Goal: Transaction & Acquisition: Obtain resource

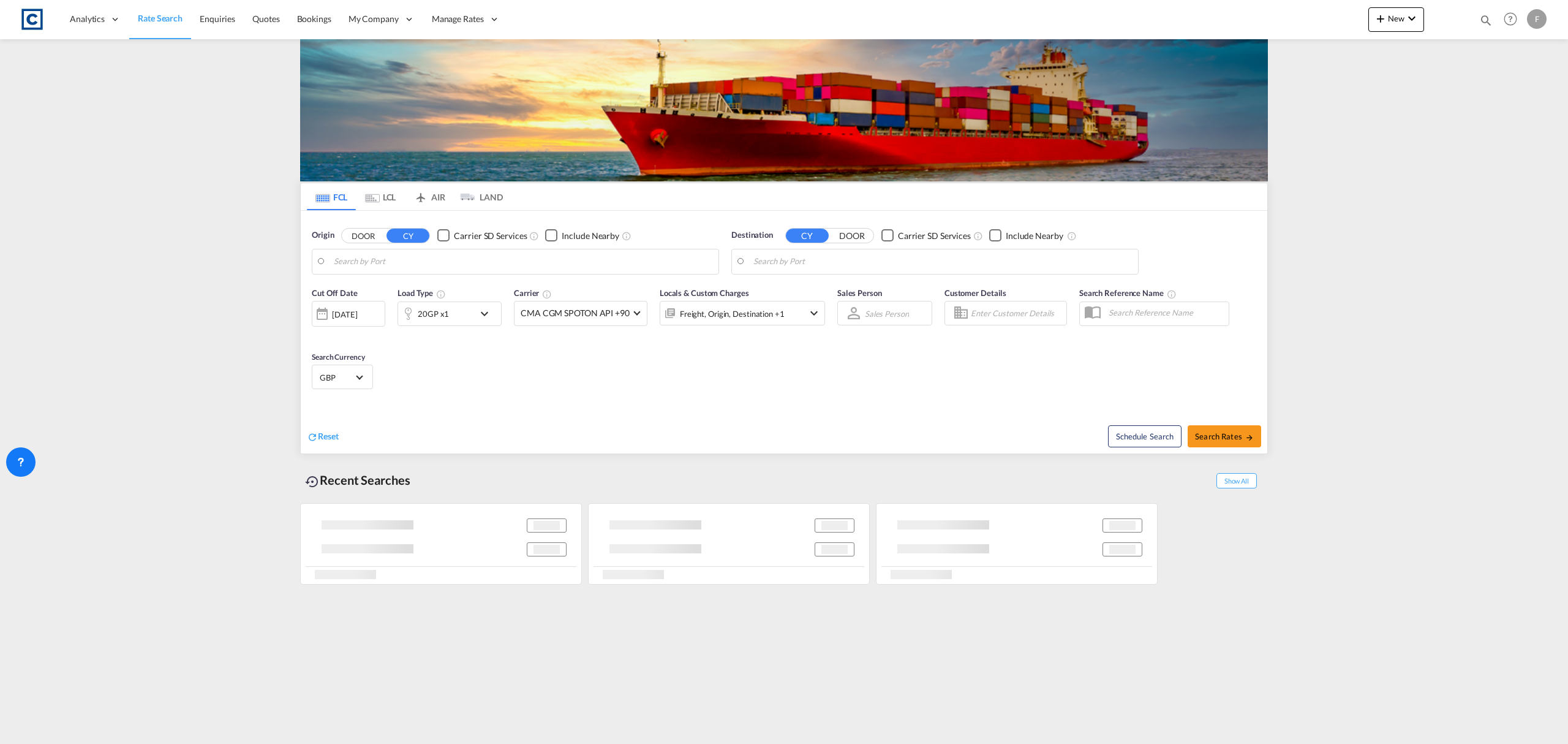
type input "GB-OL9, Oldham"
type input "[GEOGRAPHIC_DATA], [GEOGRAPHIC_DATA]"
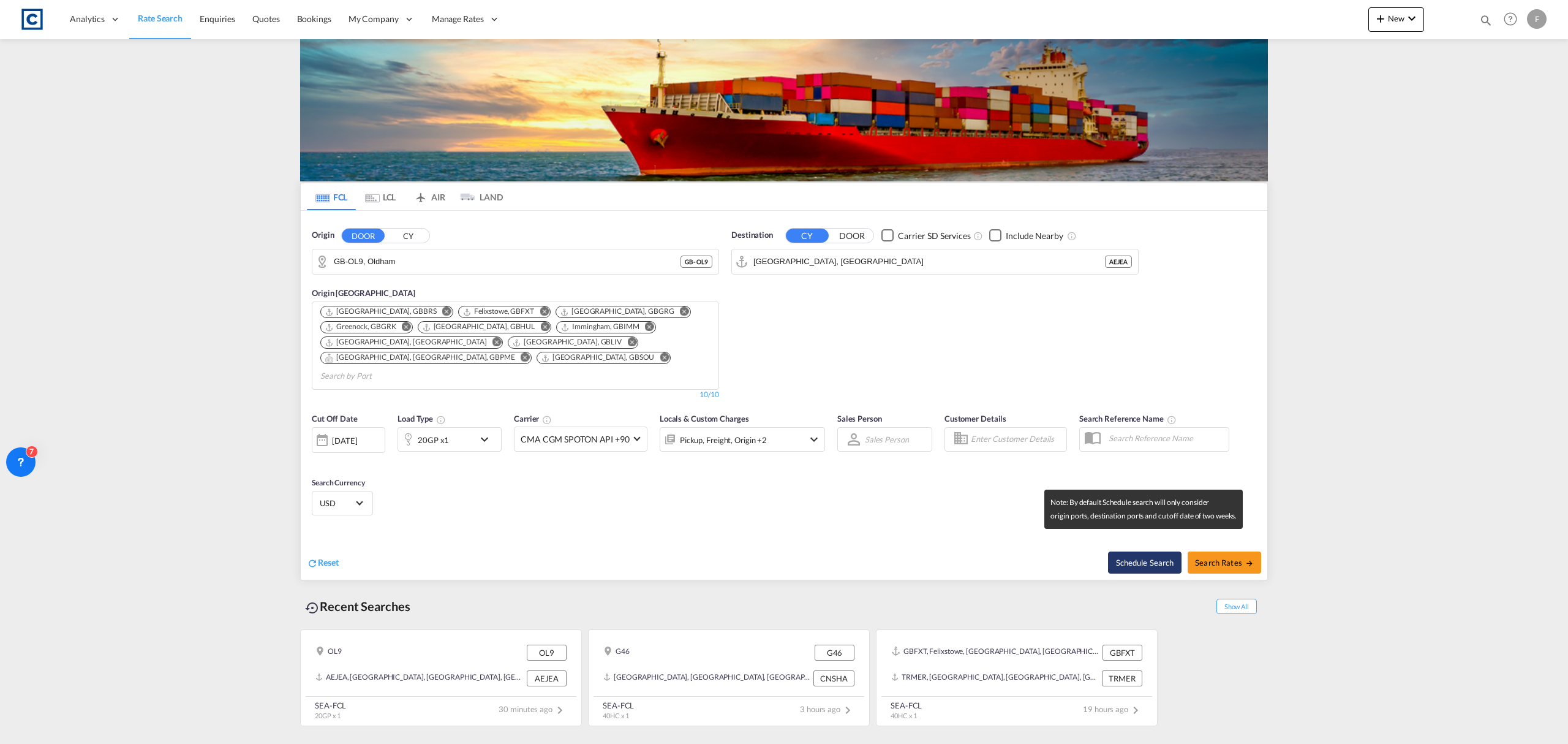
click at [1158, 552] on button "Schedule Search" at bounding box center [1145, 563] width 74 height 22
click at [1152, 555] on button "Schedule Search" at bounding box center [1145, 563] width 74 height 22
click at [1230, 558] on span "Search Rates" at bounding box center [1224, 563] width 59 height 10
type input "OL9 to AEJEA / [DATE]"
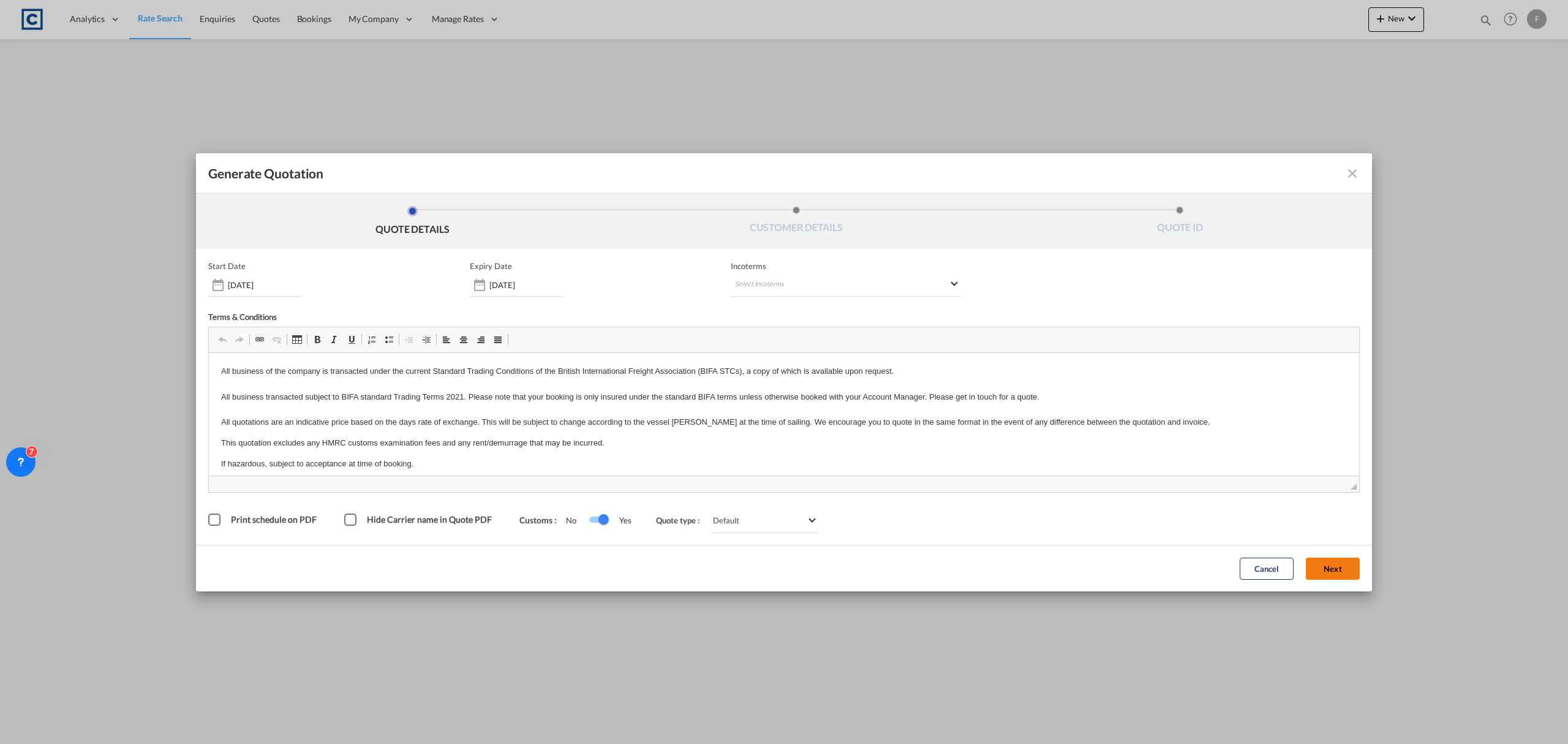
click at [1326, 563] on button "Next" at bounding box center [1332, 569] width 54 height 22
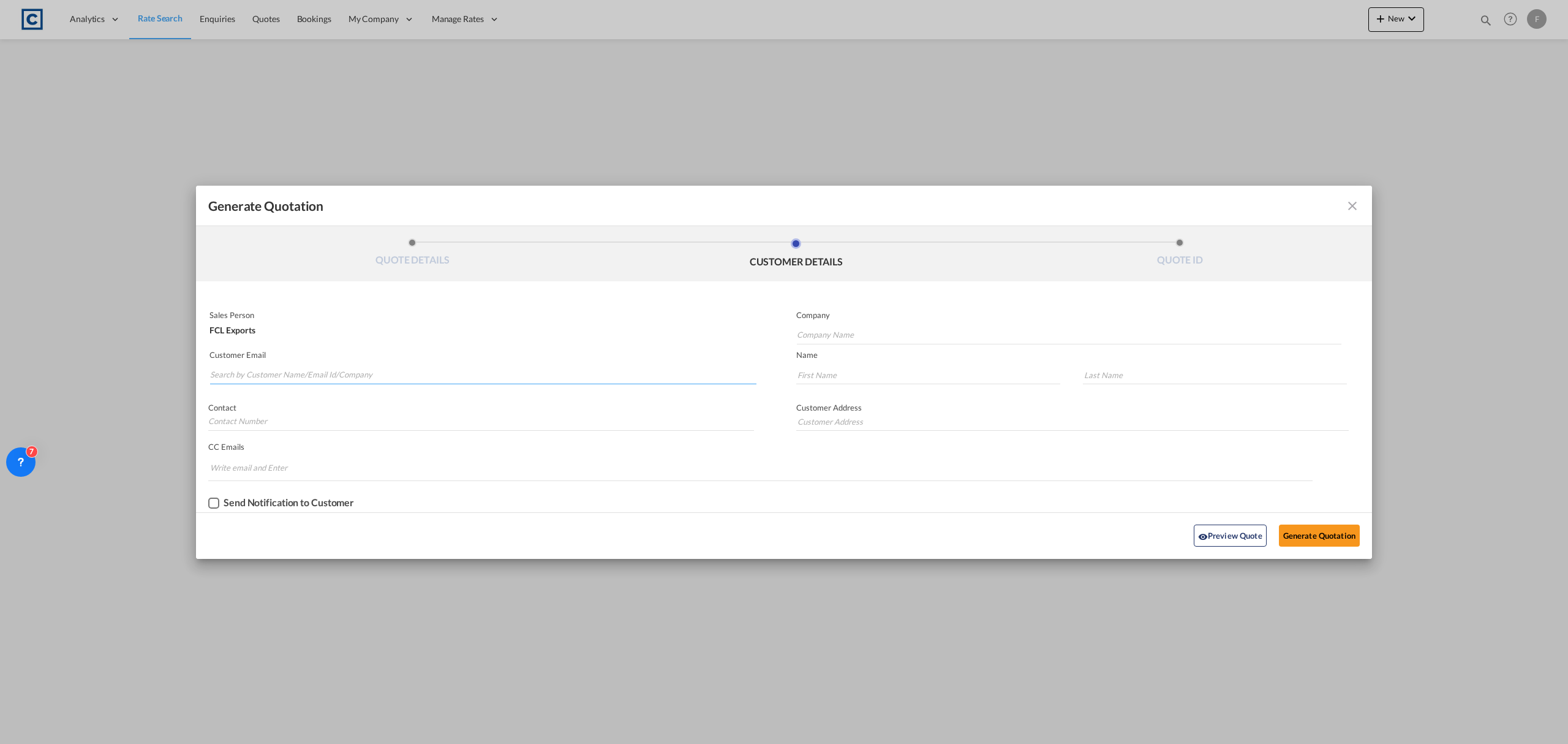
click at [365, 376] on input "Search by Customer Name/Email Id/Company" at bounding box center [483, 375] width 546 height 18
paste input "[PERSON_NAME] <[PERSON_NAME][EMAIL_ADDRESS][PERSON_NAME][DOMAIN_NAME]>"
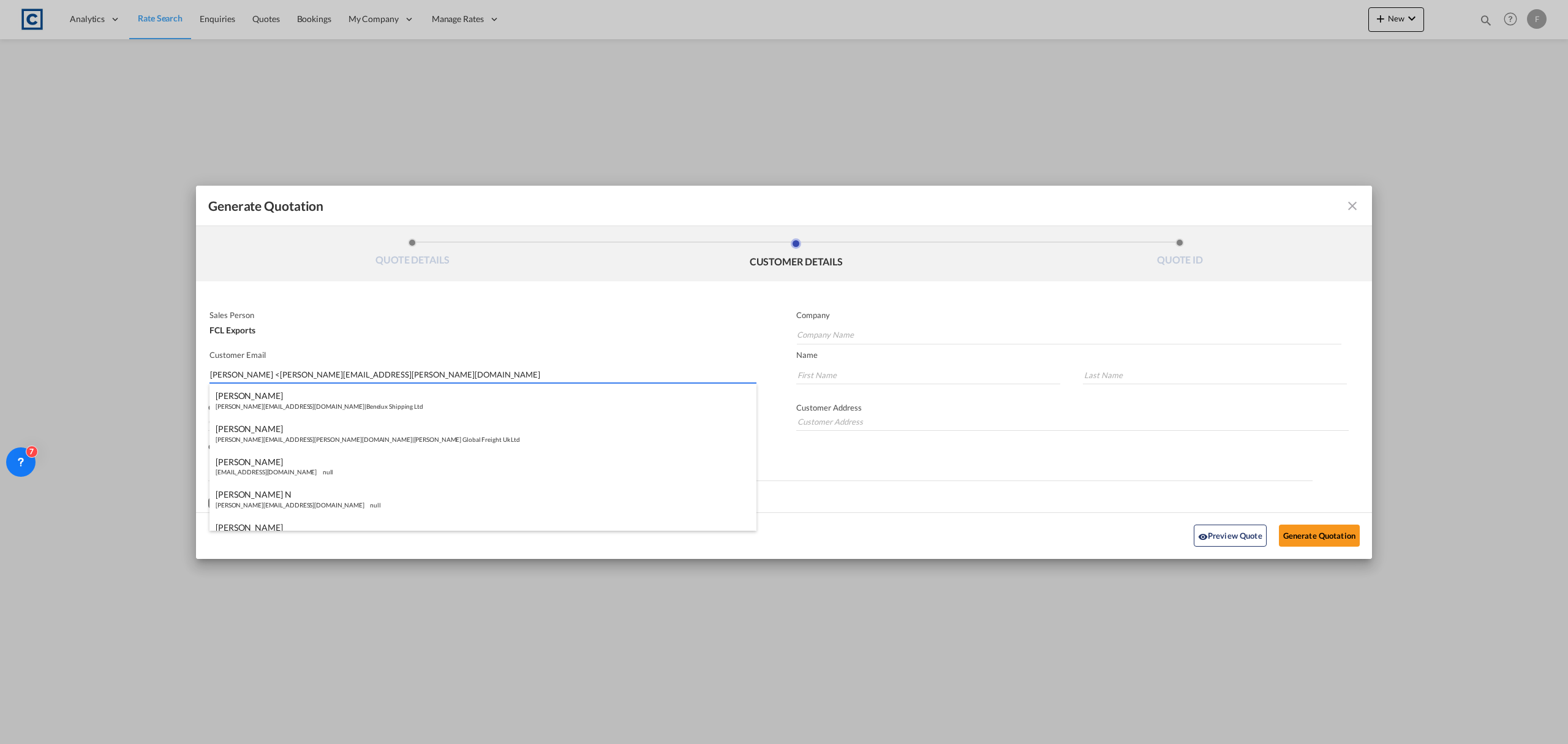
drag, startPoint x: 258, startPoint y: 371, endPoint x: 109, endPoint y: 373, distance: 149.0
click at [109, 373] on div "Generate Quotation QUOTE DETAILS CUSTOMER DETAILS QUOTE ID Start Date [DATE] Ex…" at bounding box center [784, 372] width 1568 height 744
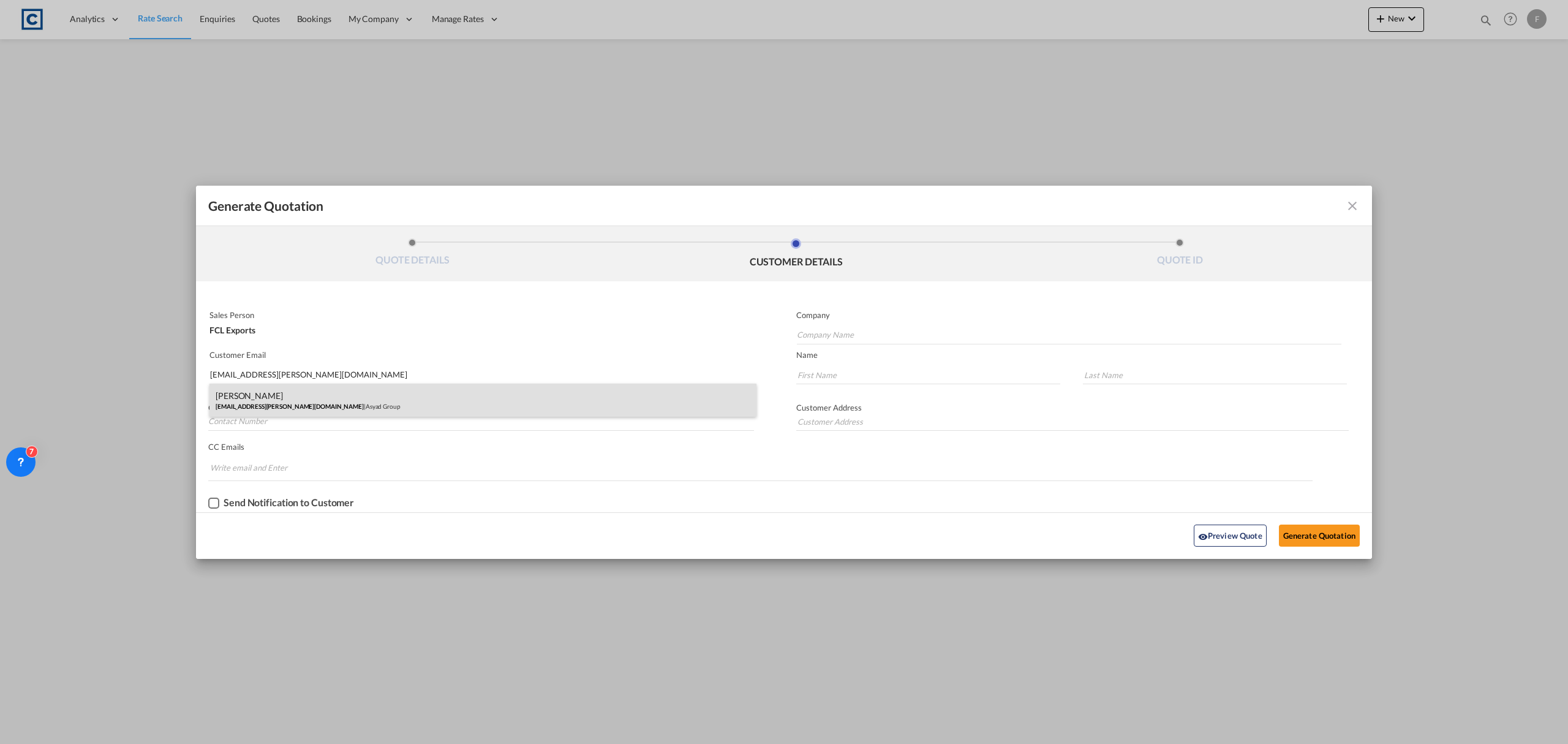
type input "[EMAIL_ADDRESS][PERSON_NAME][DOMAIN_NAME]"
click at [286, 395] on div "[PERSON_NAME] Castro [EMAIL_ADDRESS][PERSON_NAME][DOMAIN_NAME] | Asyad Group" at bounding box center [482, 400] width 547 height 33
type input "Asyad Group"
type input "[PERSON_NAME]"
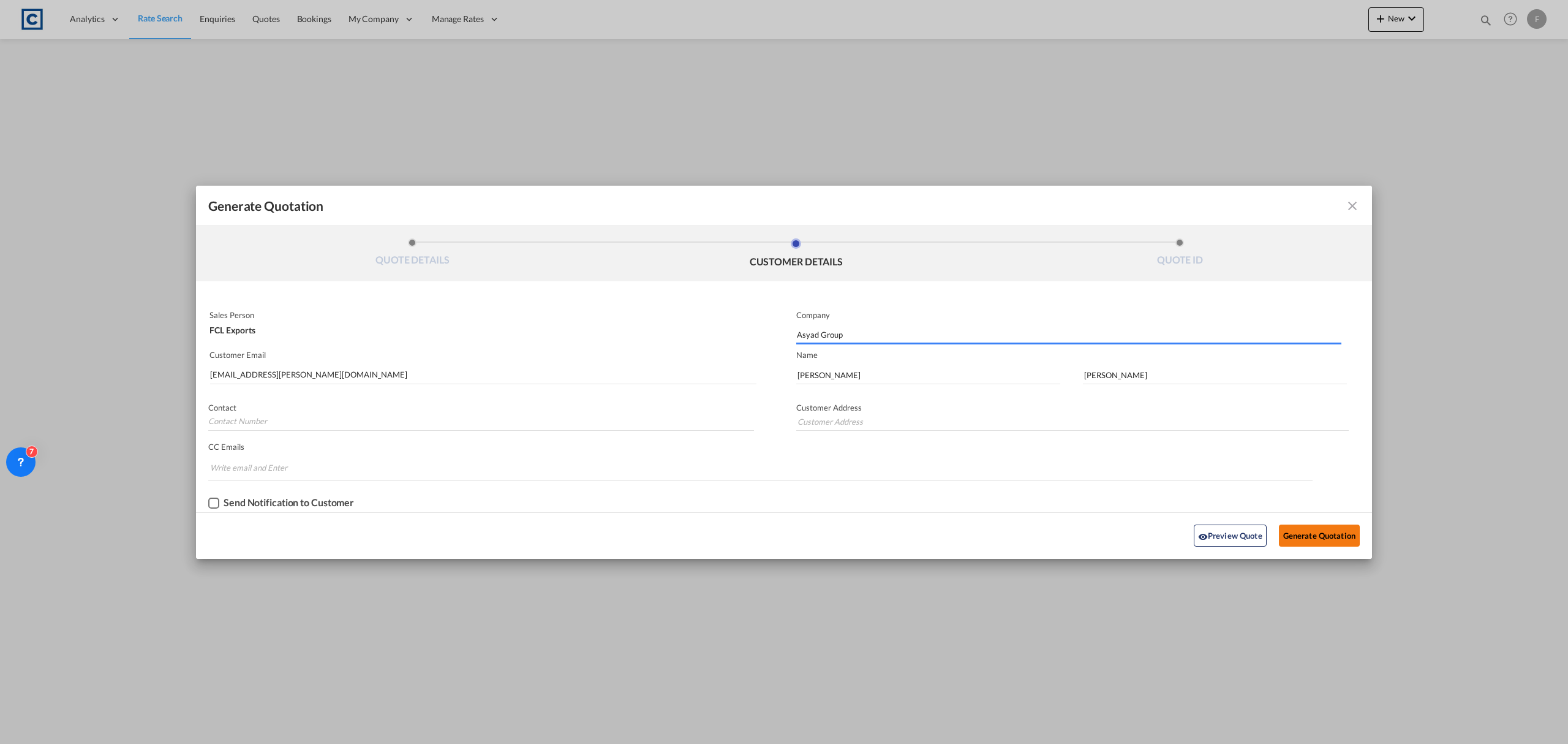
click at [1311, 532] on button "Generate Quotation" at bounding box center [1320, 535] width 81 height 22
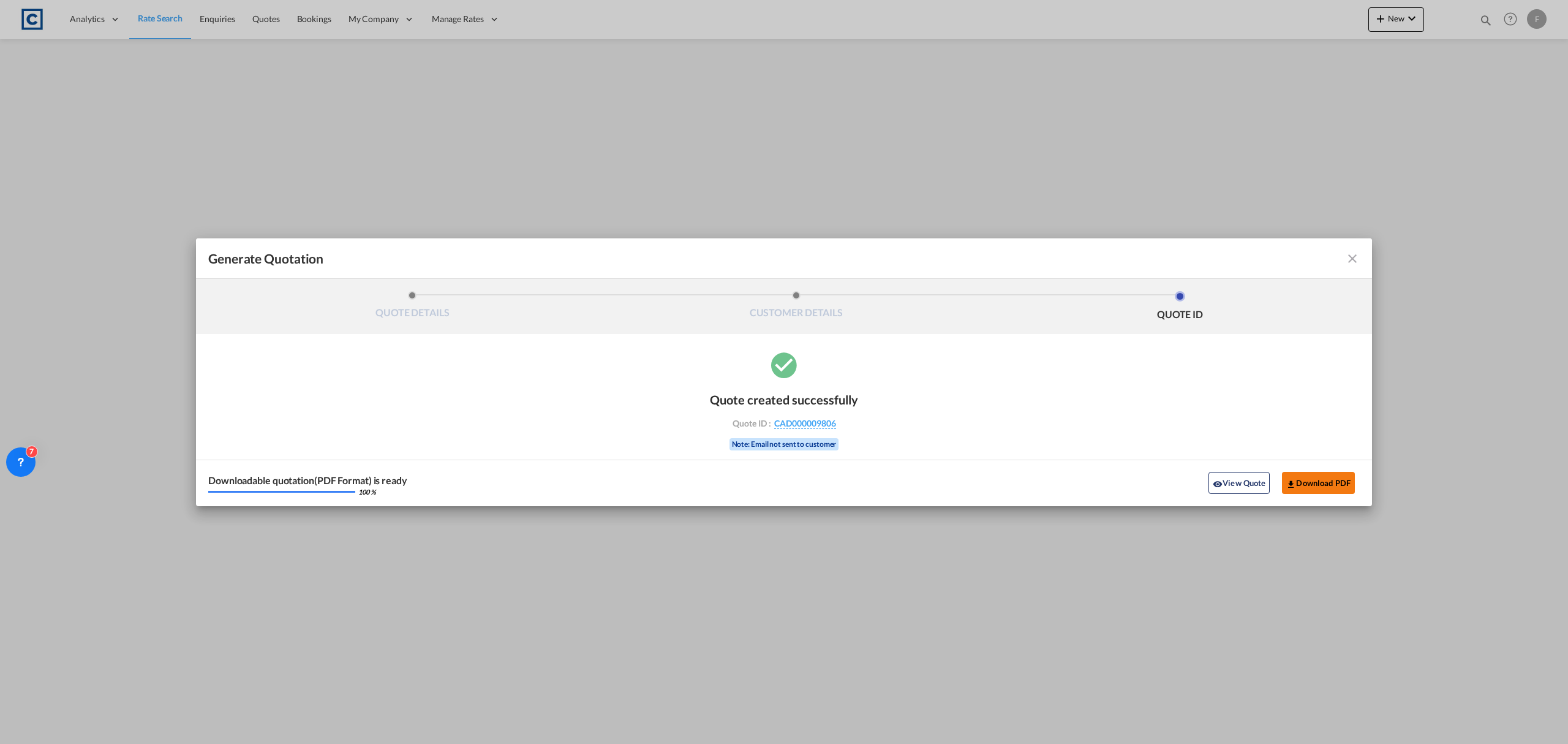
click at [1320, 478] on button "Download PDF" at bounding box center [1319, 483] width 73 height 22
